Goal: Task Accomplishment & Management: Manage account settings

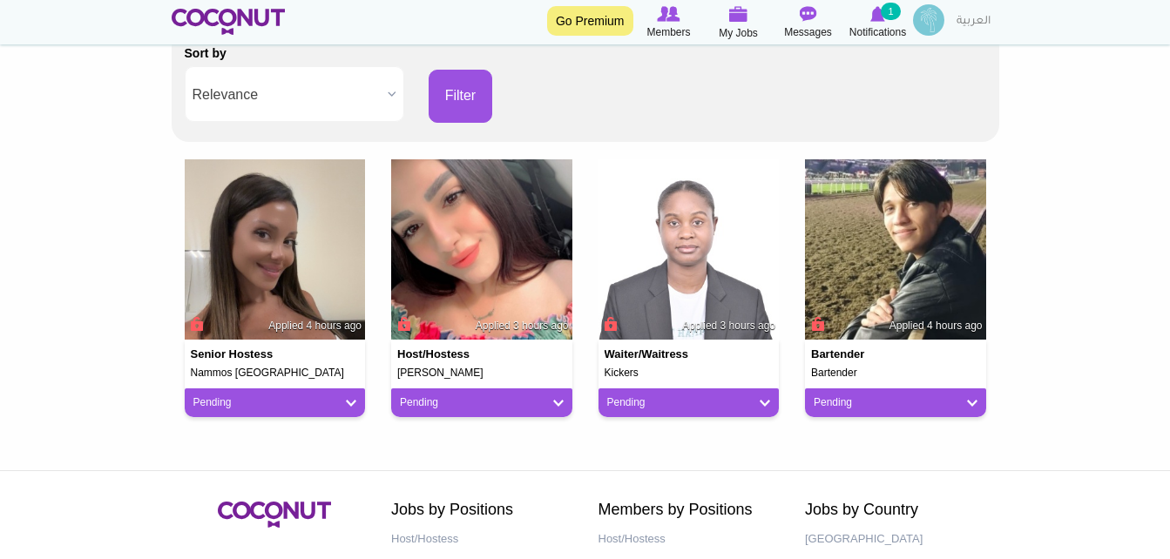
scroll to position [383, 0]
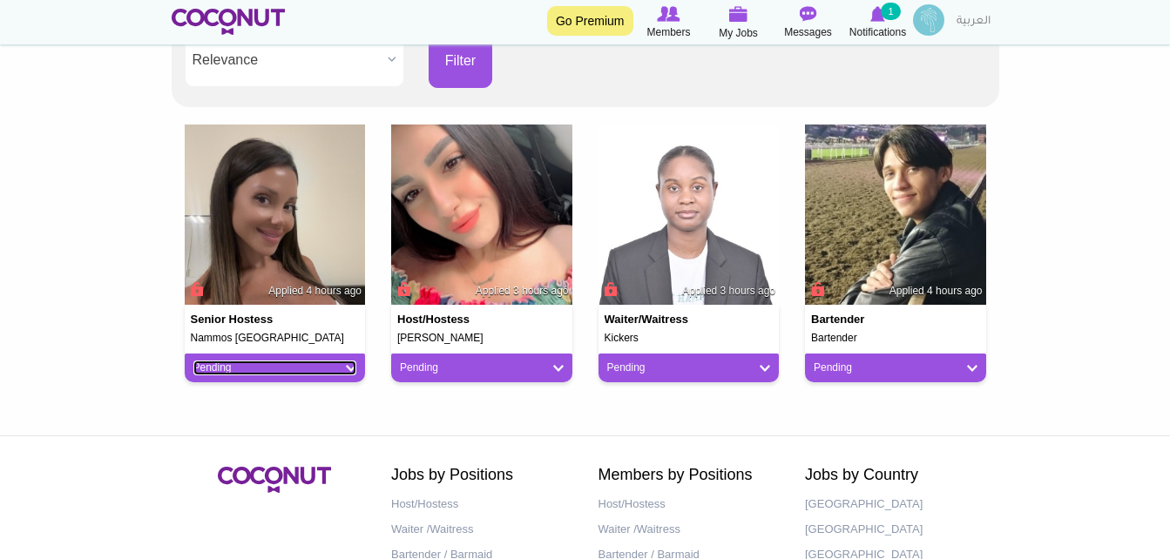
click at [344, 373] on link "Pending" at bounding box center [275, 368] width 164 height 15
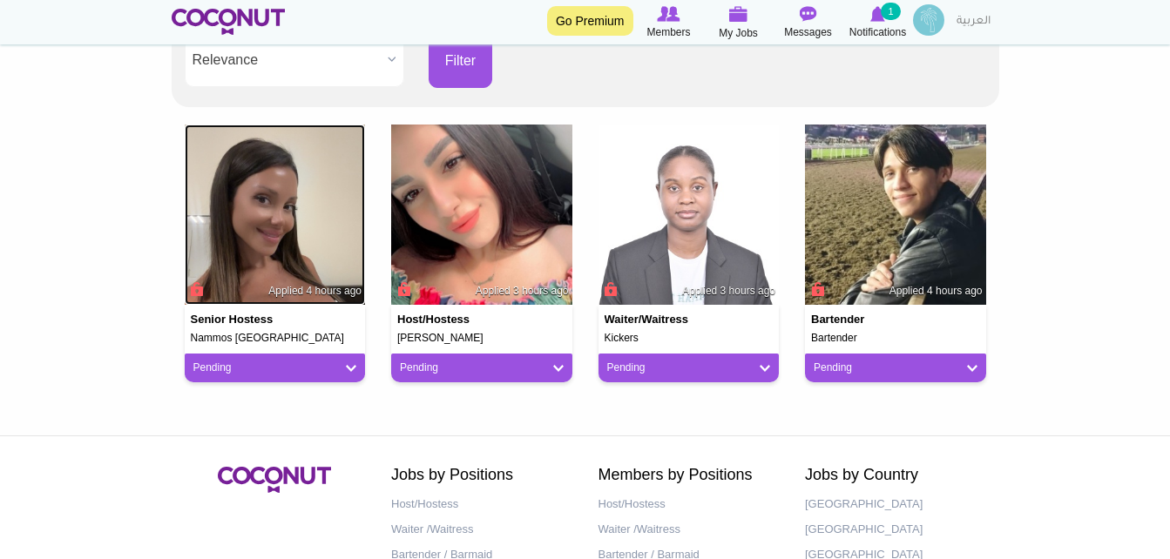
click at [303, 255] on img at bounding box center [275, 215] width 181 height 181
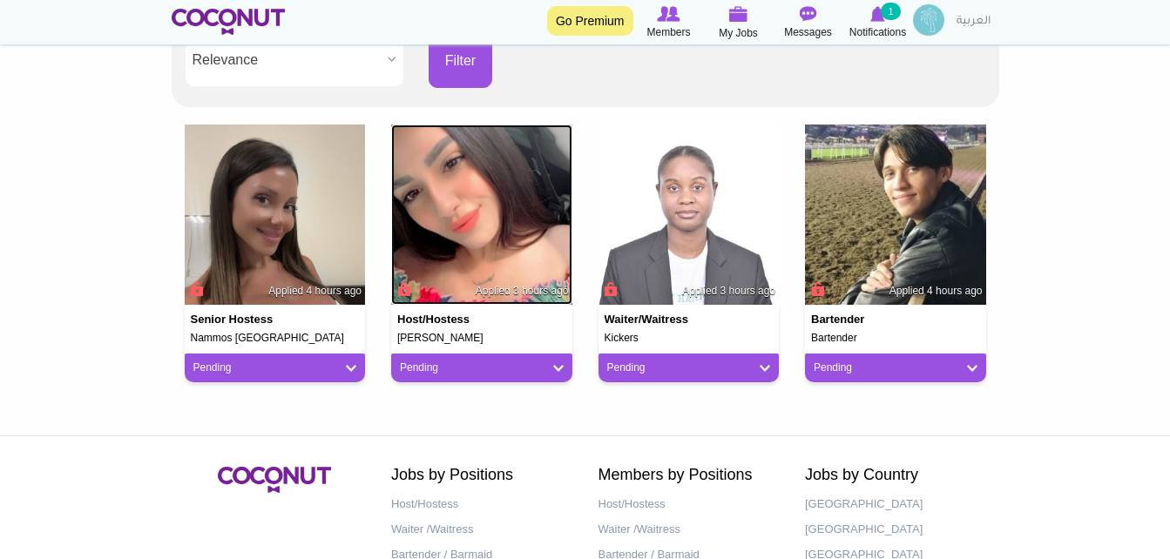
click at [511, 186] on img at bounding box center [481, 215] width 181 height 181
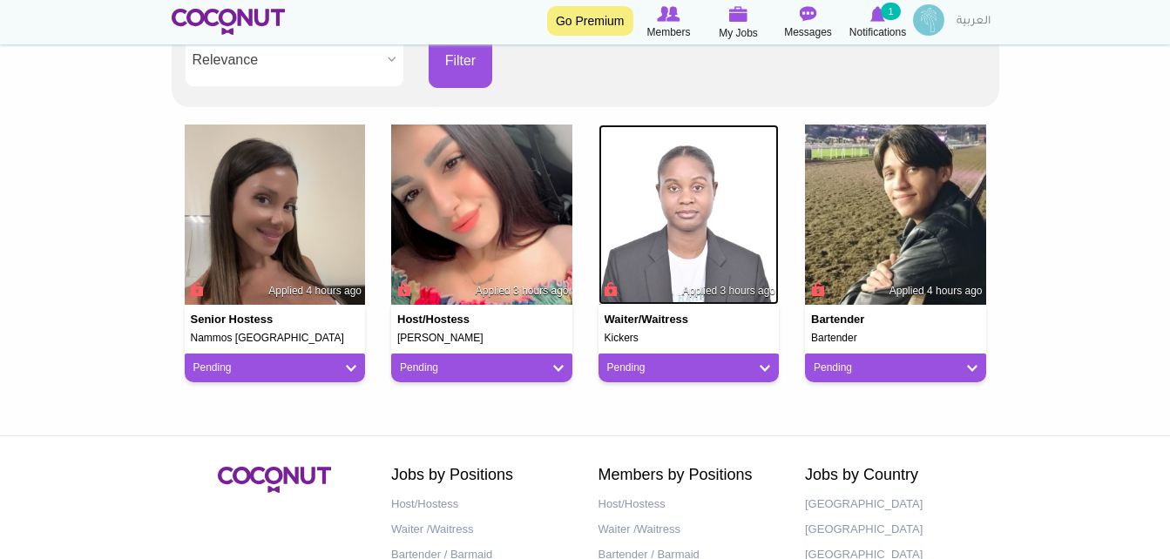
click at [662, 220] on img at bounding box center [689, 215] width 181 height 181
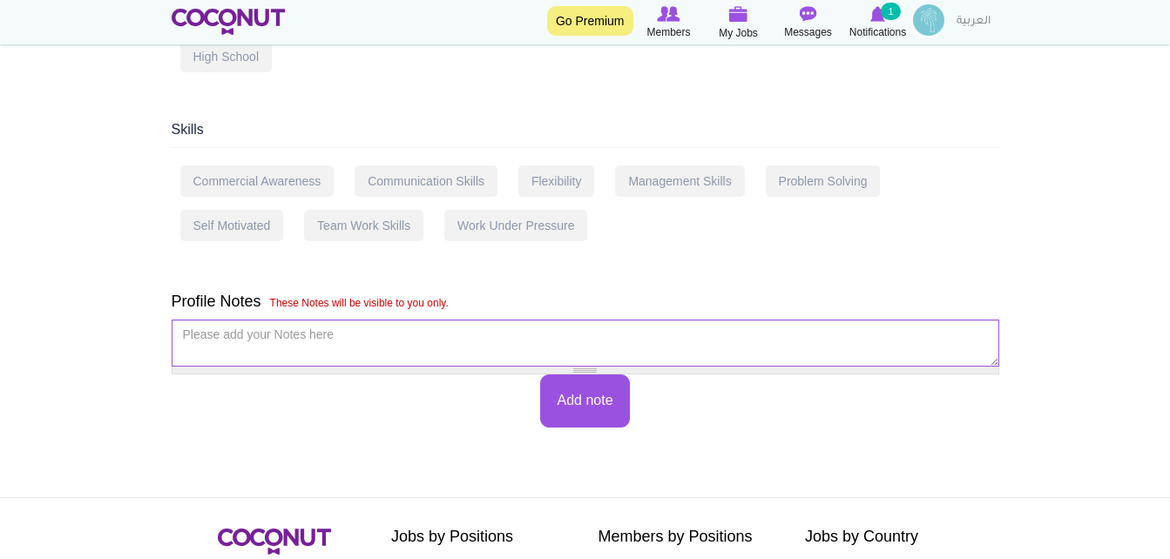
scroll to position [1011, 0]
